Goal: Task Accomplishment & Management: Use online tool/utility

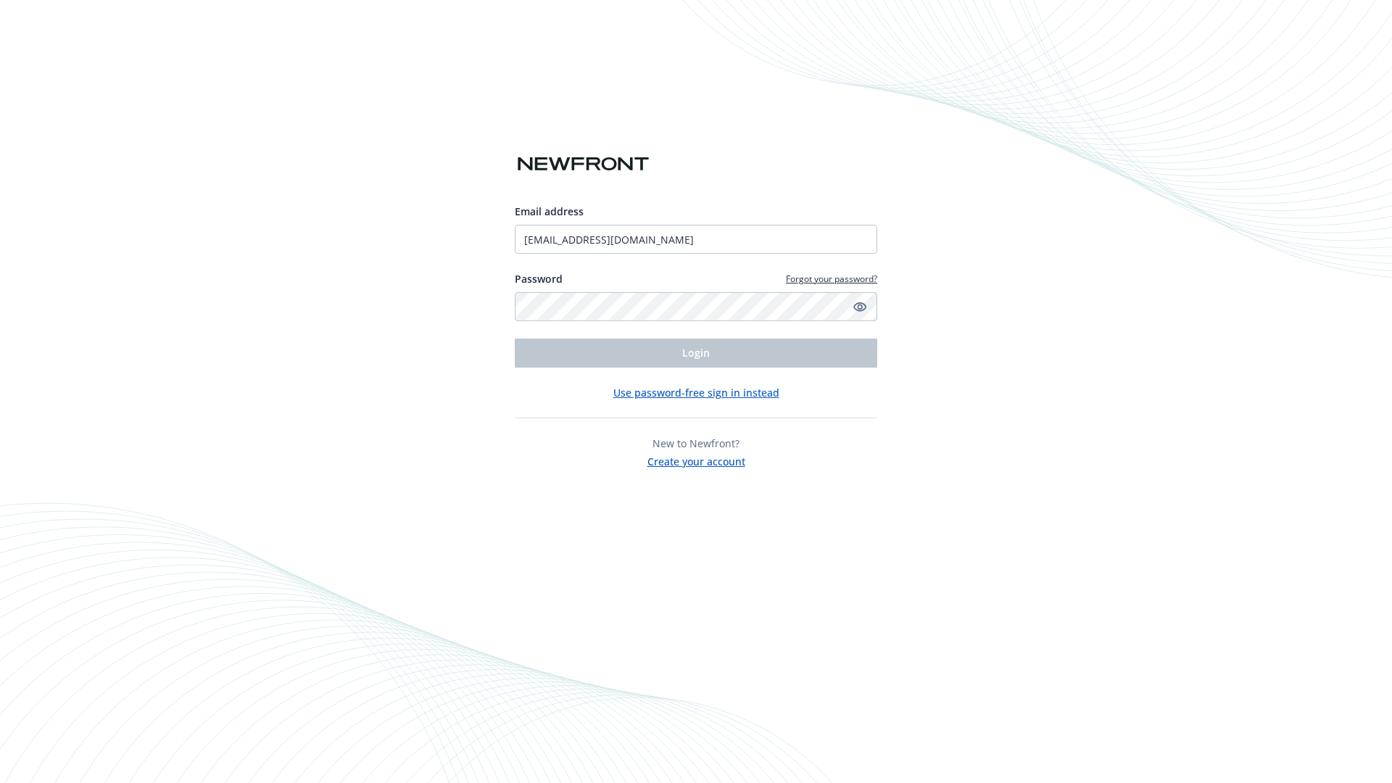
type input "[EMAIL_ADDRESS][DOMAIN_NAME]"
click at [696, 353] on span "Login" at bounding box center [696, 353] width 28 height 14
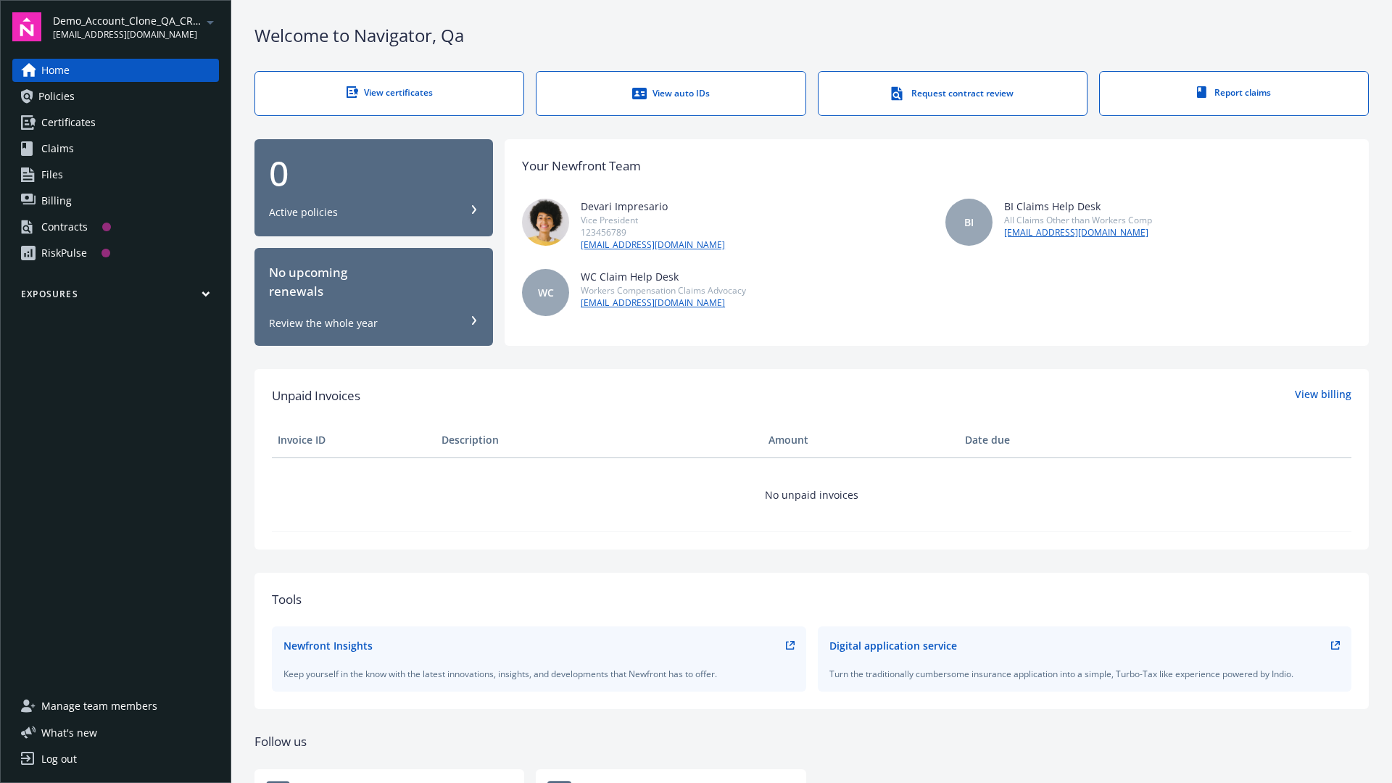
click at [136, 27] on span "Demo_Account_Clone_QA_CR_Tests_Prospect" at bounding box center [127, 20] width 149 height 15
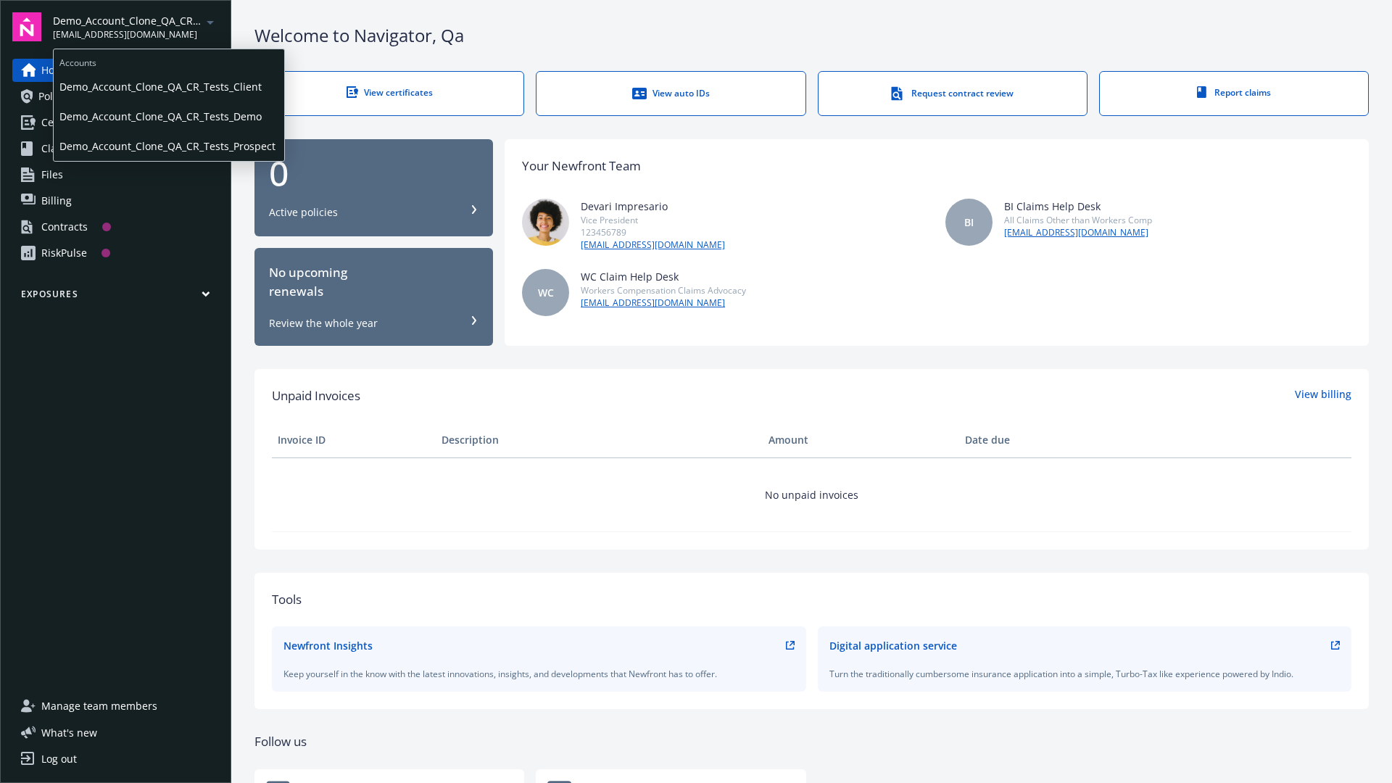
click at [167, 86] on span "Demo_Account_Clone_QA_CR_Tests_Client" at bounding box center [168, 87] width 219 height 30
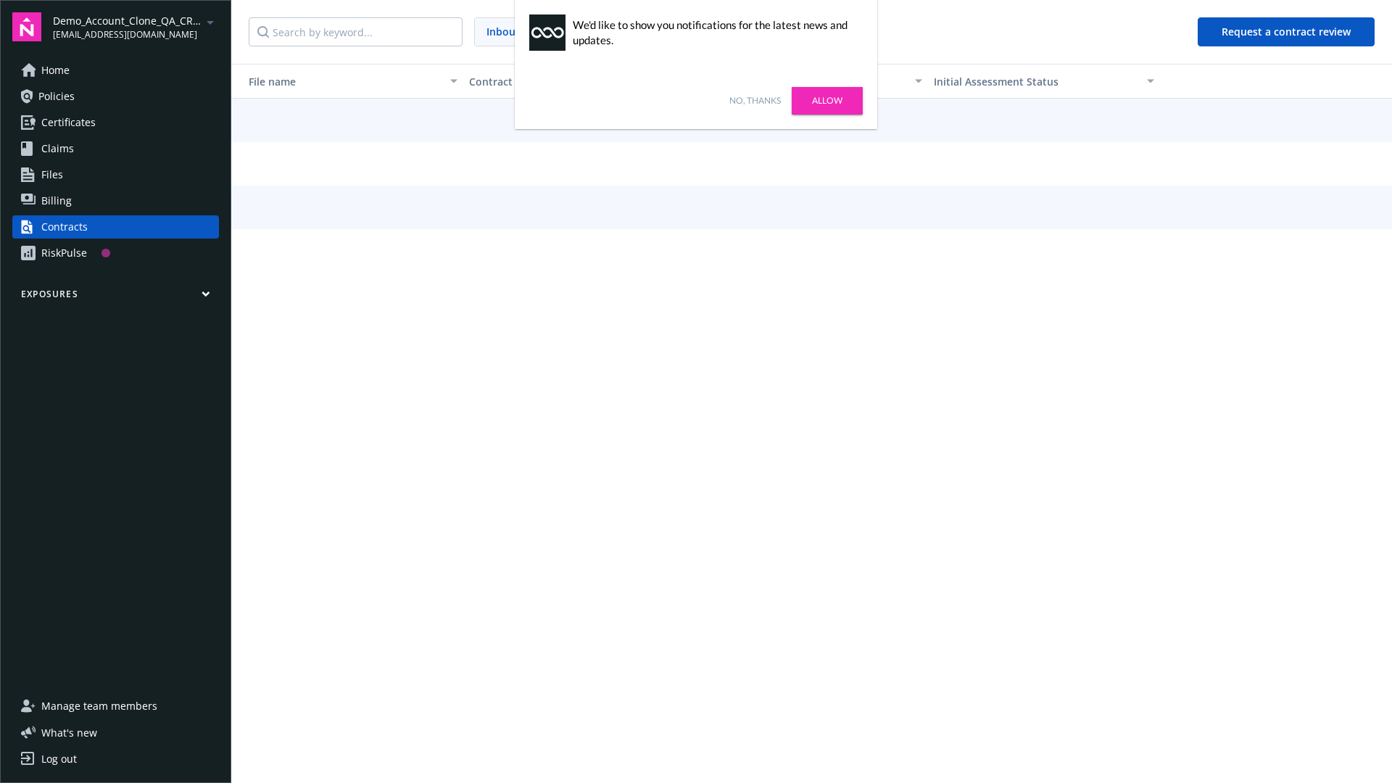
click at [755, 101] on link "No, thanks" at bounding box center [754, 100] width 51 height 13
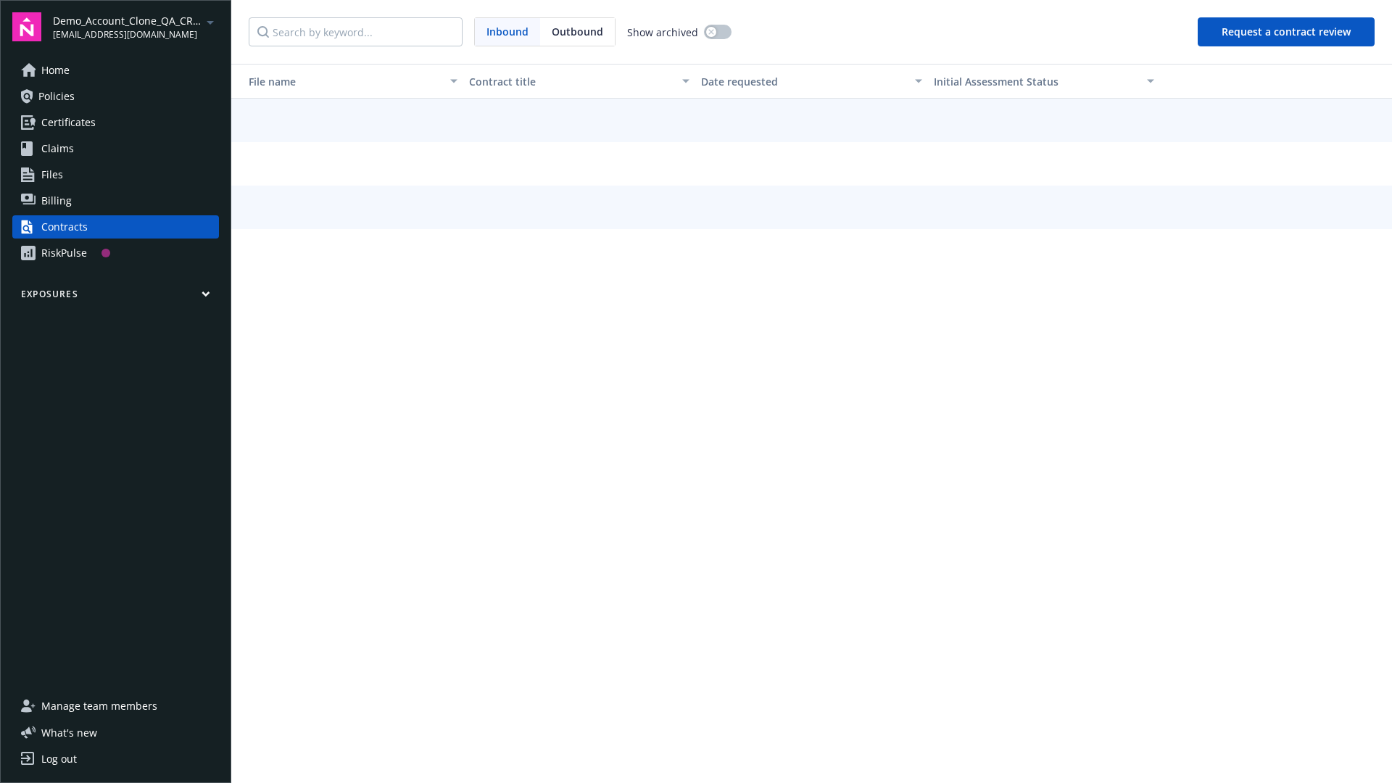
click at [1287, 32] on button "Request a contract review" at bounding box center [1286, 31] width 177 height 29
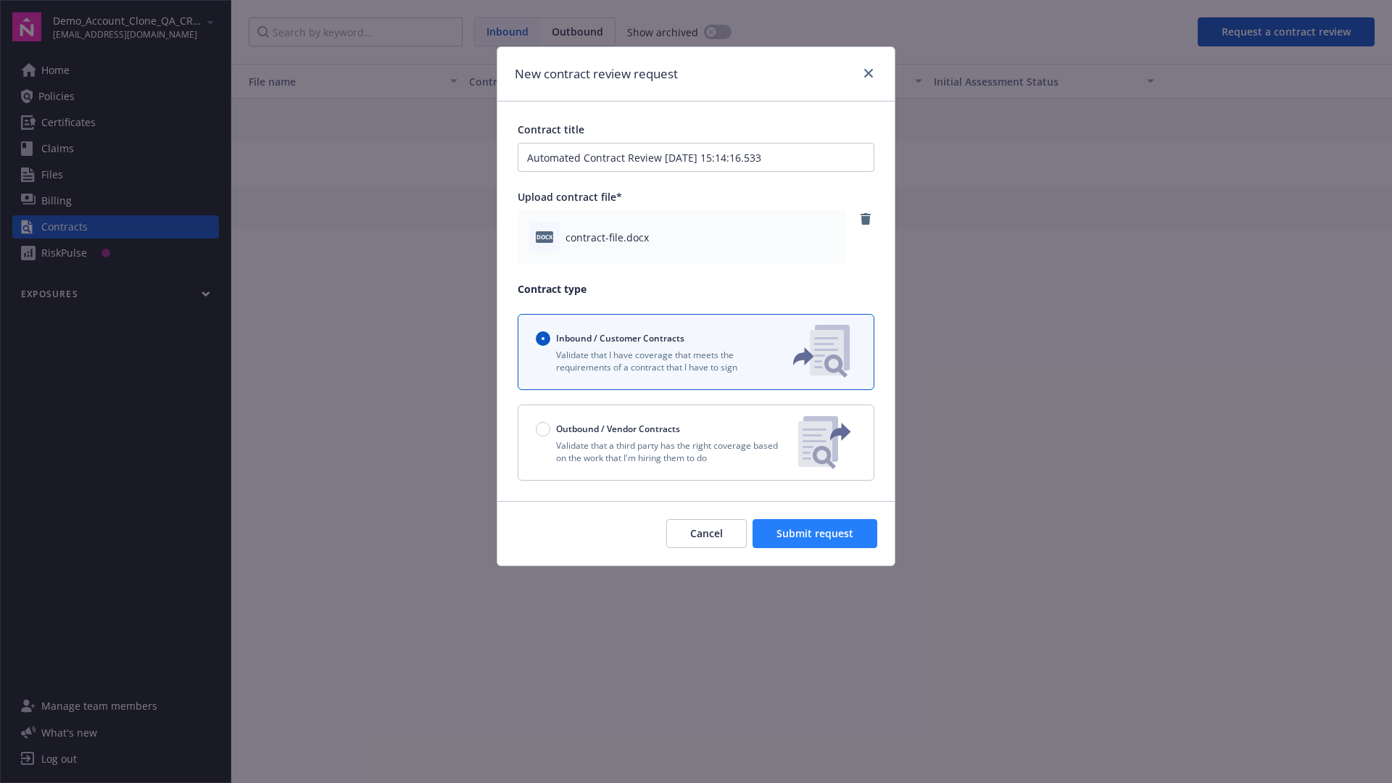
type input "Automated Contract Review [DATE] 15:14:16.533"
click at [816, 534] on span "Submit request" at bounding box center [814, 533] width 77 height 14
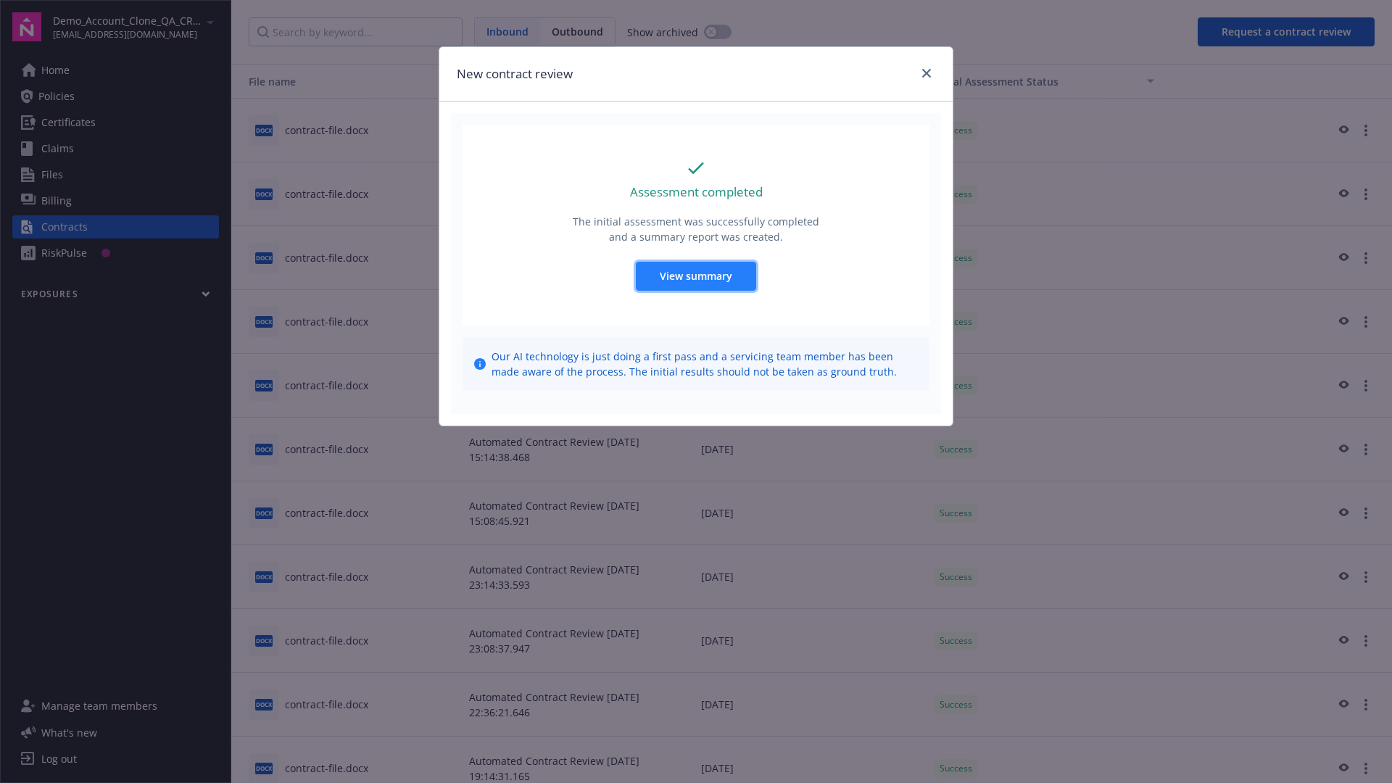
click at [695, 276] on span "View summary" at bounding box center [696, 276] width 73 height 14
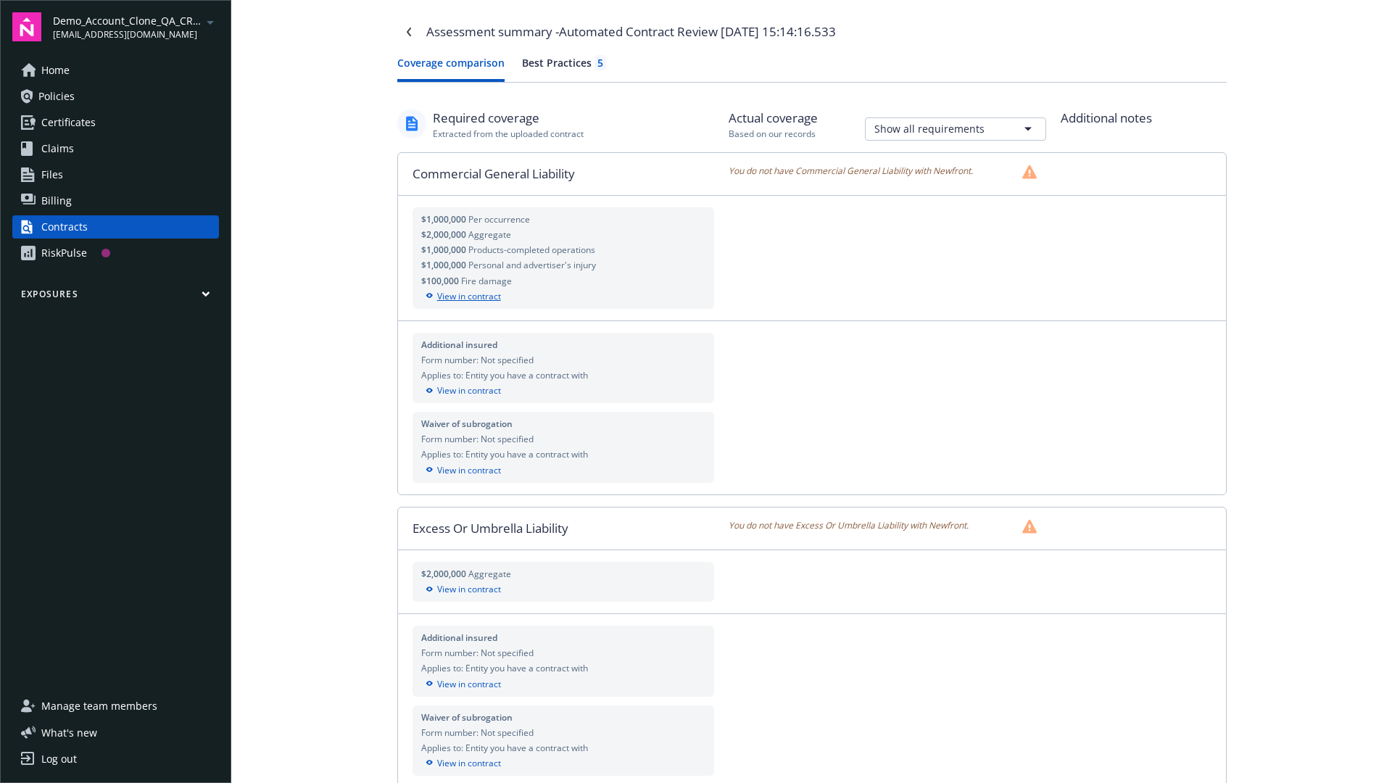
click at [563, 296] on div "View in contract" at bounding box center [563, 296] width 285 height 13
